Goal: Task Accomplishment & Management: Use online tool/utility

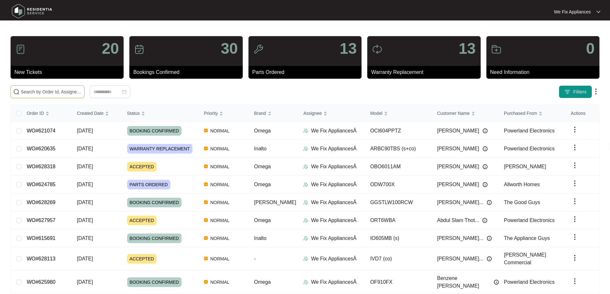
paste input "628318"
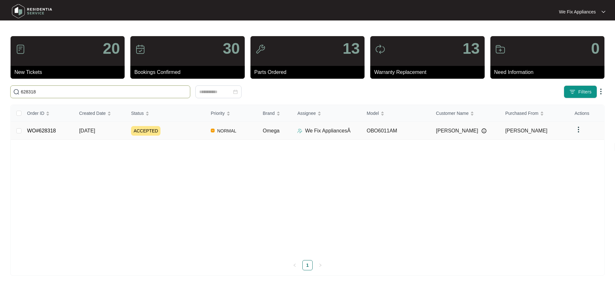
type input "628318"
click at [44, 131] on link "WO#628318" at bounding box center [41, 130] width 29 height 5
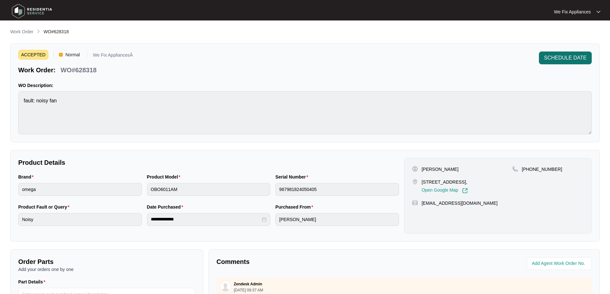
click at [554, 52] on button "SCHEDULE DATE" at bounding box center [565, 58] width 53 height 13
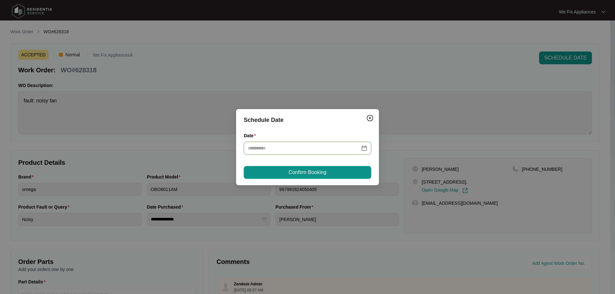
click at [311, 147] on input "Date" at bounding box center [304, 148] width 112 height 7
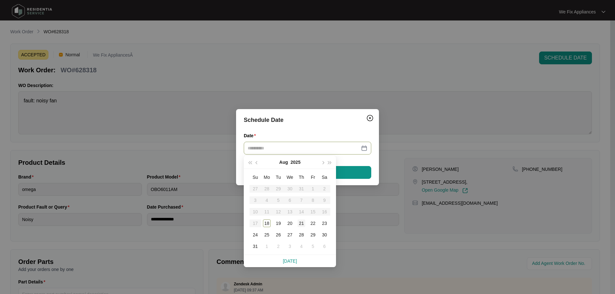
type input "**********"
click at [301, 223] on div "21" at bounding box center [302, 224] width 8 height 8
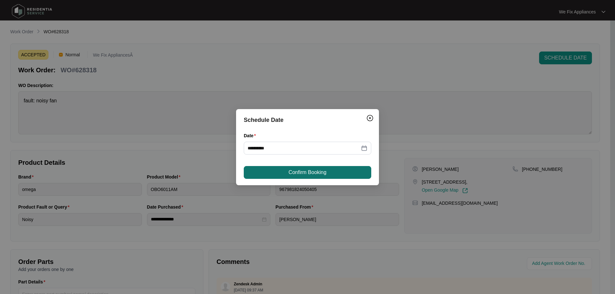
click at [320, 175] on span "Confirm Booking" at bounding box center [308, 173] width 38 height 8
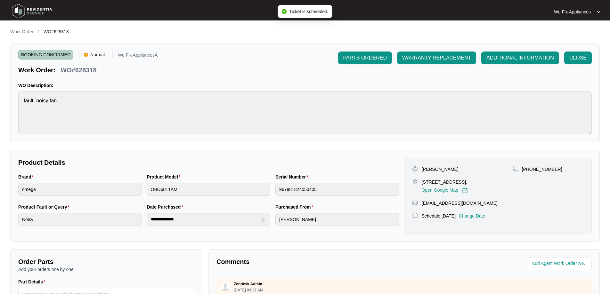
click at [45, 9] on img at bounding box center [32, 11] width 45 height 19
